Goal: Task Accomplishment & Management: Use online tool/utility

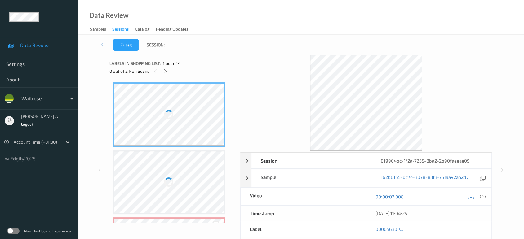
drag, startPoint x: 165, startPoint y: 67, endPoint x: 185, endPoint y: 118, distance: 55.1
click at [165, 67] on div at bounding box center [165, 71] width 8 height 8
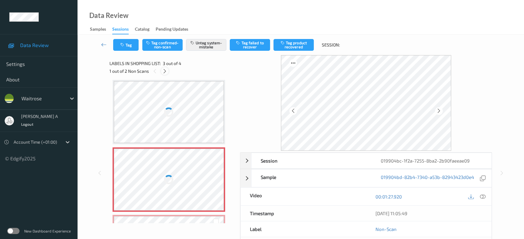
click at [165, 74] on div at bounding box center [165, 71] width 8 height 8
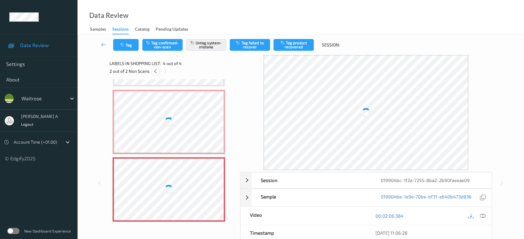
click at [155, 72] on icon at bounding box center [155, 71] width 5 height 6
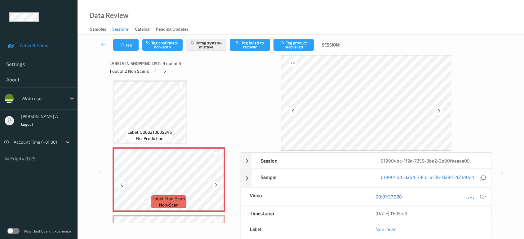
click at [214, 182] on icon at bounding box center [215, 185] width 5 height 6
click at [126, 46] on button "Tag" at bounding box center [125, 45] width 25 height 12
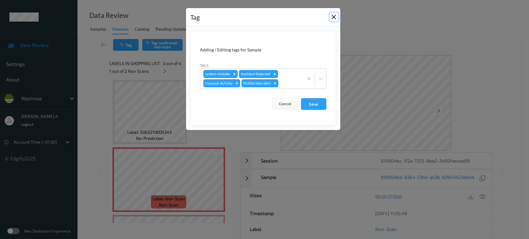
click at [334, 19] on button "Close" at bounding box center [333, 17] width 9 height 9
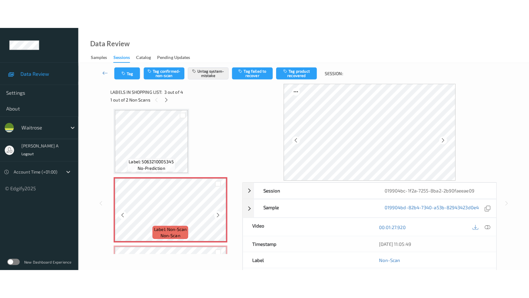
scroll to position [128, 0]
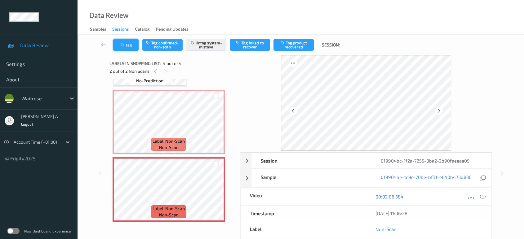
click at [128, 41] on button "Tag" at bounding box center [125, 45] width 25 height 12
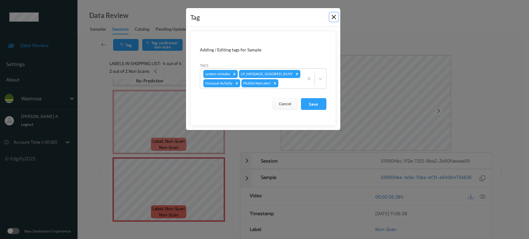
click at [334, 17] on button "Close" at bounding box center [333, 17] width 9 height 9
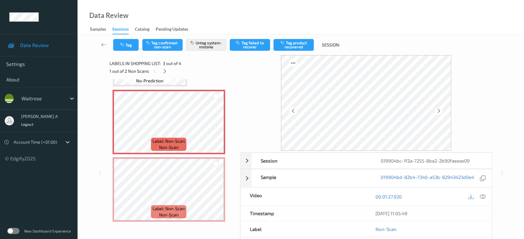
click at [481, 195] on icon at bounding box center [483, 197] width 6 height 6
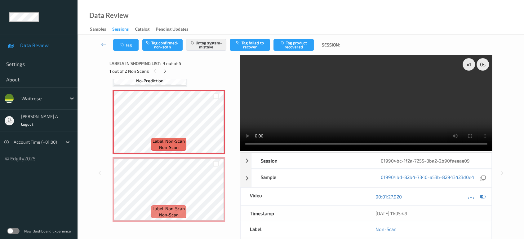
scroll to position [69, 0]
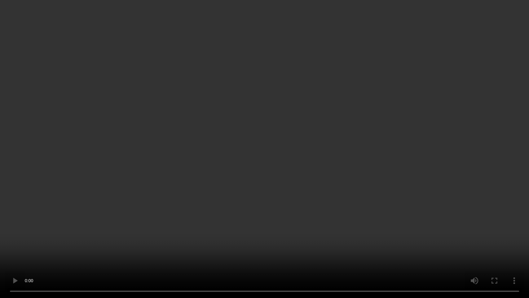
click at [196, 82] on video at bounding box center [264, 149] width 529 height 298
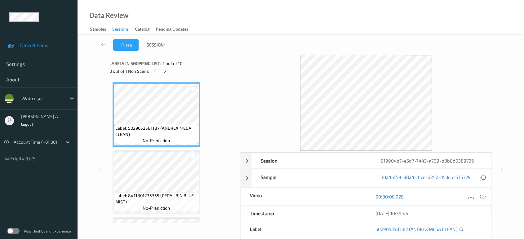
drag, startPoint x: 165, startPoint y: 71, endPoint x: 165, endPoint y: 76, distance: 5.0
click at [165, 71] on icon at bounding box center [164, 71] width 5 height 6
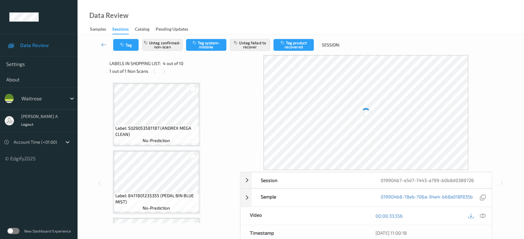
scroll to position [138, 0]
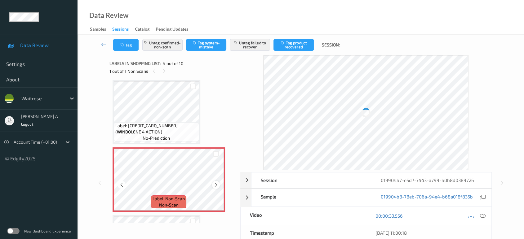
click at [214, 187] on div at bounding box center [216, 185] width 8 height 8
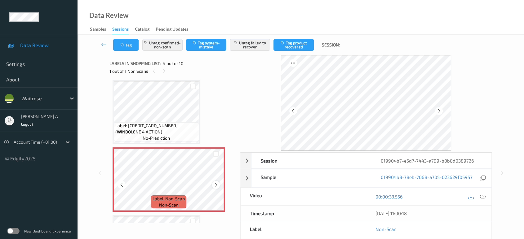
click at [215, 187] on div at bounding box center [216, 185] width 8 height 8
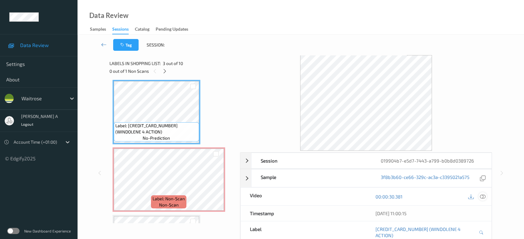
click at [483, 194] on icon at bounding box center [483, 197] width 6 height 6
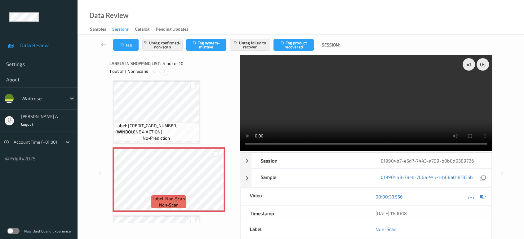
click at [165, 67] on div at bounding box center [164, 71] width 8 height 8
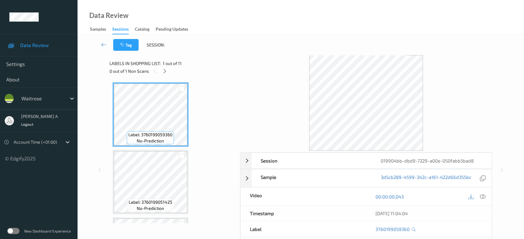
click at [167, 72] on icon at bounding box center [164, 71] width 5 height 6
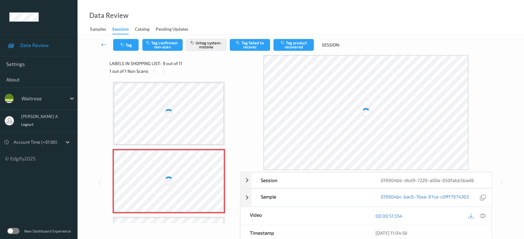
click at [218, 178] on div at bounding box center [169, 181] width 110 height 62
click at [164, 68] on icon at bounding box center [163, 71] width 5 height 6
click at [161, 68] on icon at bounding box center [163, 71] width 5 height 6
click at [156, 70] on icon at bounding box center [154, 71] width 5 height 6
click at [163, 72] on icon at bounding box center [163, 71] width 5 height 6
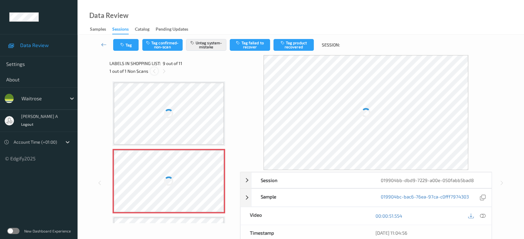
click at [155, 72] on icon at bounding box center [154, 71] width 5 height 6
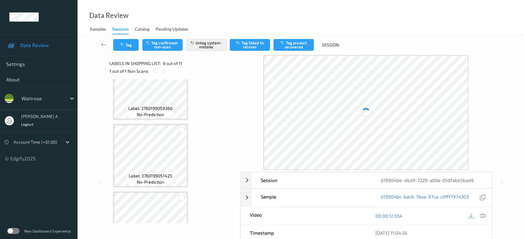
scroll to position [0, 0]
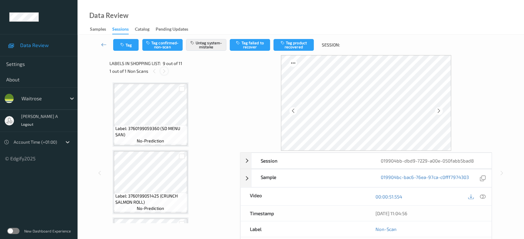
click at [162, 71] on icon at bounding box center [163, 71] width 5 height 6
click at [156, 73] on icon at bounding box center [154, 71] width 5 height 6
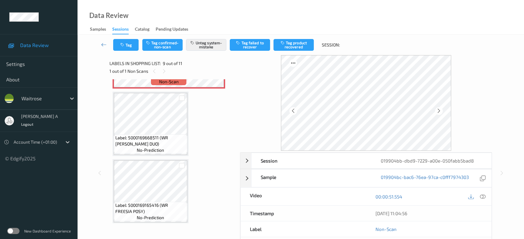
scroll to position [461, 0]
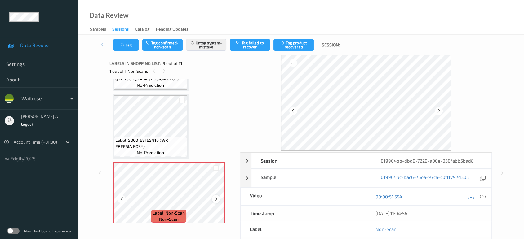
click at [218, 197] on icon at bounding box center [215, 199] width 5 height 6
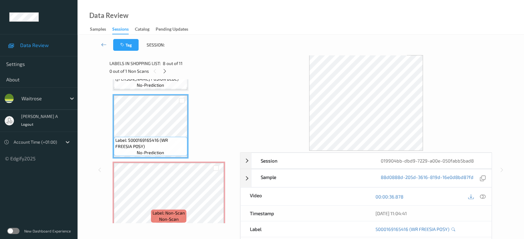
drag, startPoint x: 482, startPoint y: 197, endPoint x: 474, endPoint y: 180, distance: 18.4
click at [482, 197] on icon at bounding box center [483, 197] width 6 height 6
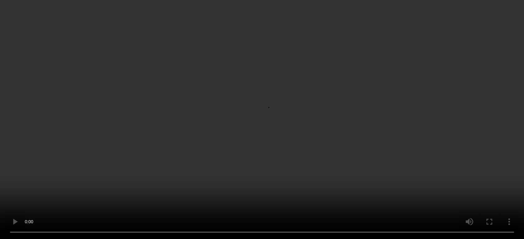
scroll to position [426, 0]
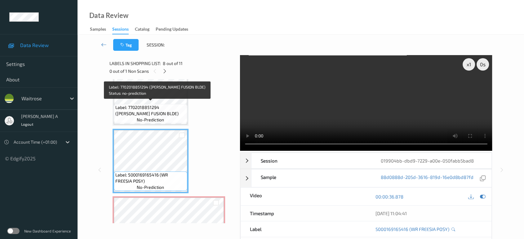
click at [154, 111] on span "Label: 7702018851294 (GILLETTE FUSION BLDE)" at bounding box center [150, 110] width 70 height 12
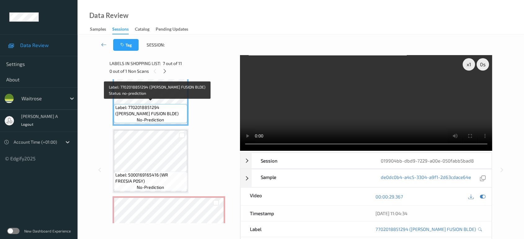
click at [160, 109] on span "Label: 7702018851294 (GILLETTE FUSION BLDE)" at bounding box center [150, 110] width 70 height 12
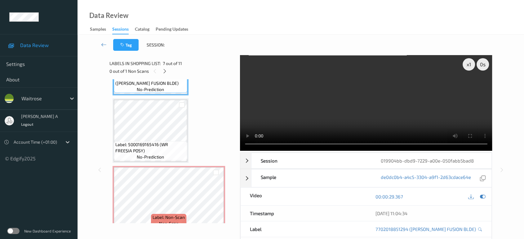
scroll to position [496, 0]
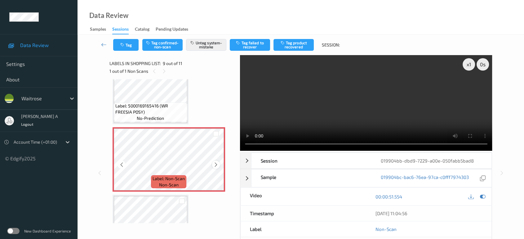
click at [217, 163] on icon at bounding box center [215, 165] width 5 height 6
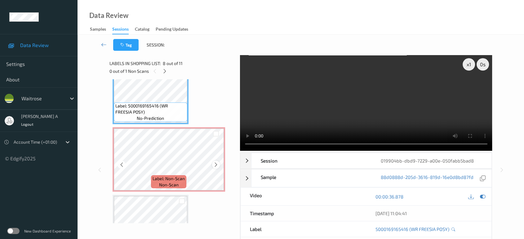
click at [217, 163] on icon at bounding box center [215, 165] width 5 height 6
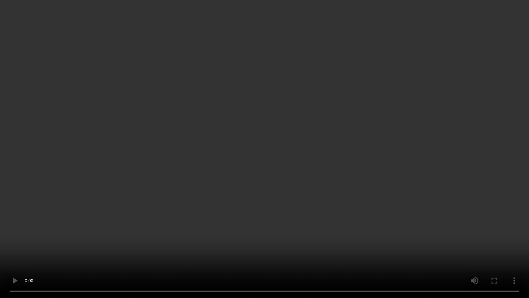
click at [284, 141] on video at bounding box center [264, 149] width 529 height 298
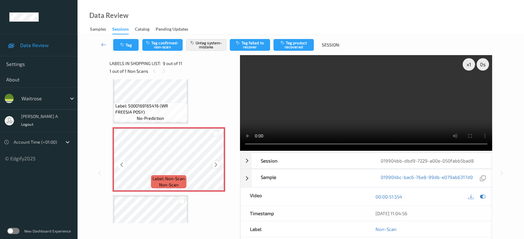
click at [214, 163] on icon at bounding box center [215, 165] width 5 height 6
click at [124, 46] on icon "button" at bounding box center [122, 45] width 5 height 4
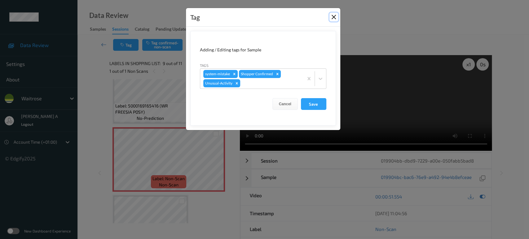
click at [334, 19] on button "Close" at bounding box center [333, 17] width 9 height 9
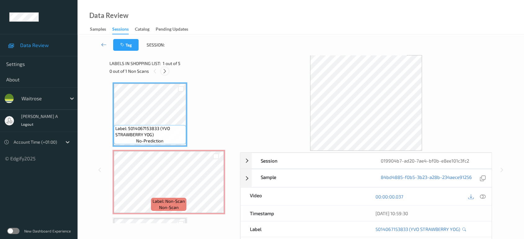
click at [167, 71] on icon at bounding box center [164, 71] width 5 height 6
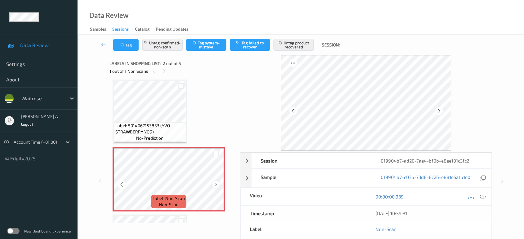
click at [215, 184] on icon at bounding box center [215, 185] width 5 height 6
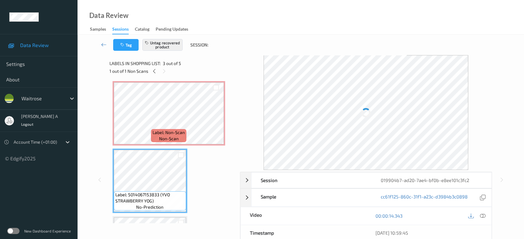
scroll to position [0, 0]
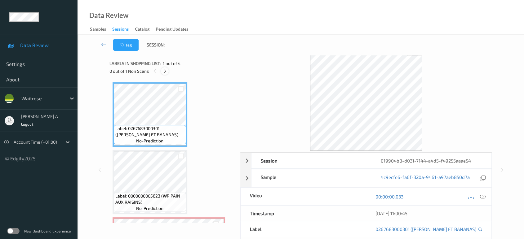
click at [167, 70] on icon at bounding box center [164, 71] width 5 height 6
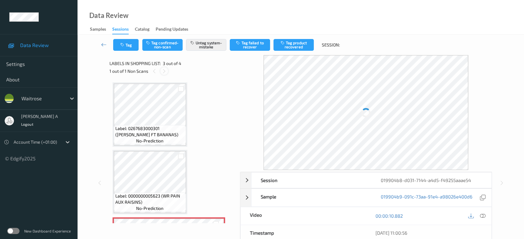
scroll to position [70, 0]
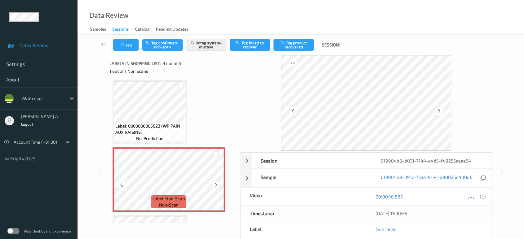
click at [216, 187] on div at bounding box center [216, 185] width 8 height 8
click at [129, 43] on button "Tag" at bounding box center [125, 45] width 25 height 12
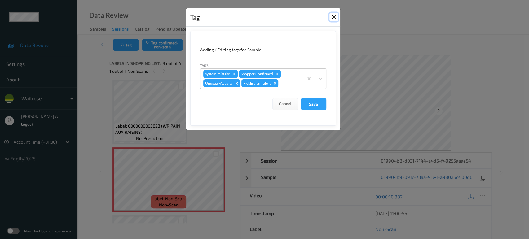
click at [334, 16] on button "Close" at bounding box center [333, 17] width 9 height 9
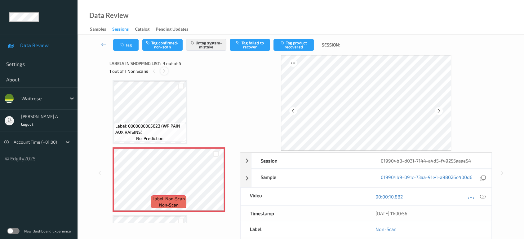
click at [167, 72] on div at bounding box center [164, 71] width 8 height 8
click at [153, 72] on icon at bounding box center [154, 71] width 5 height 6
